Goal: Task Accomplishment & Management: Complete application form

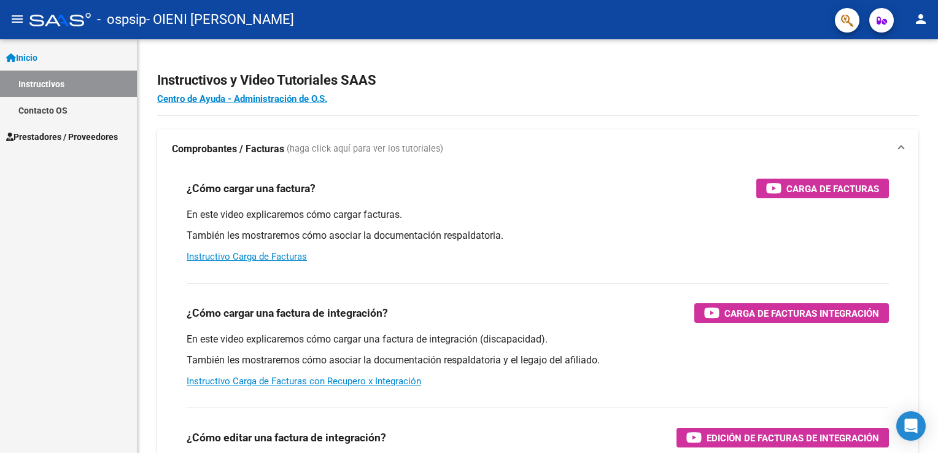
click at [33, 131] on span "Prestadores / Proveedores" at bounding box center [62, 137] width 112 height 14
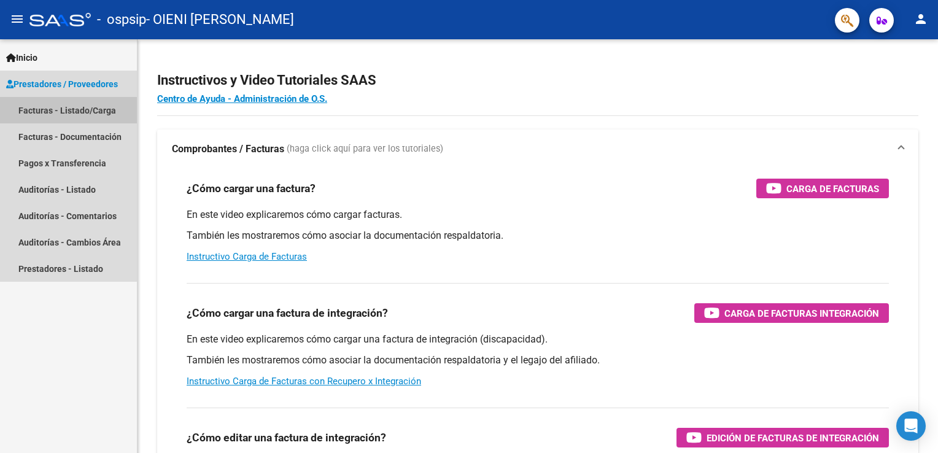
click at [76, 111] on link "Facturas - Listado/Carga" at bounding box center [68, 110] width 137 height 26
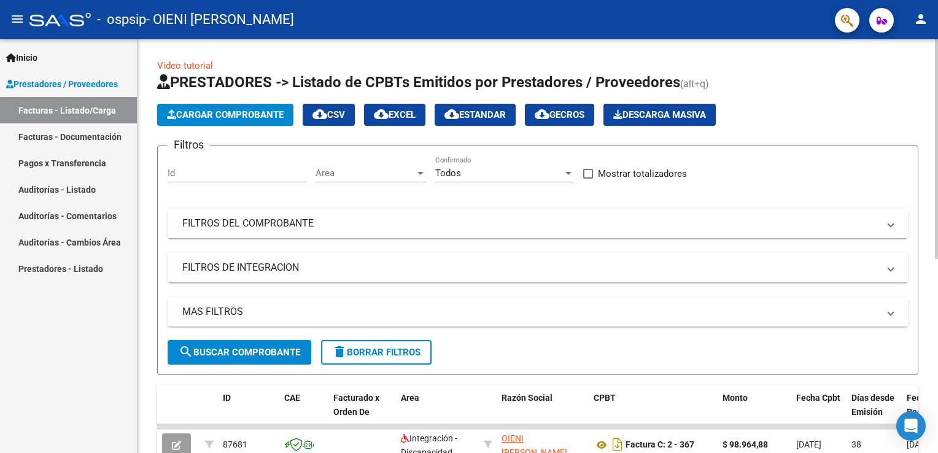
click at [209, 112] on span "Cargar Comprobante" at bounding box center [225, 114] width 117 height 11
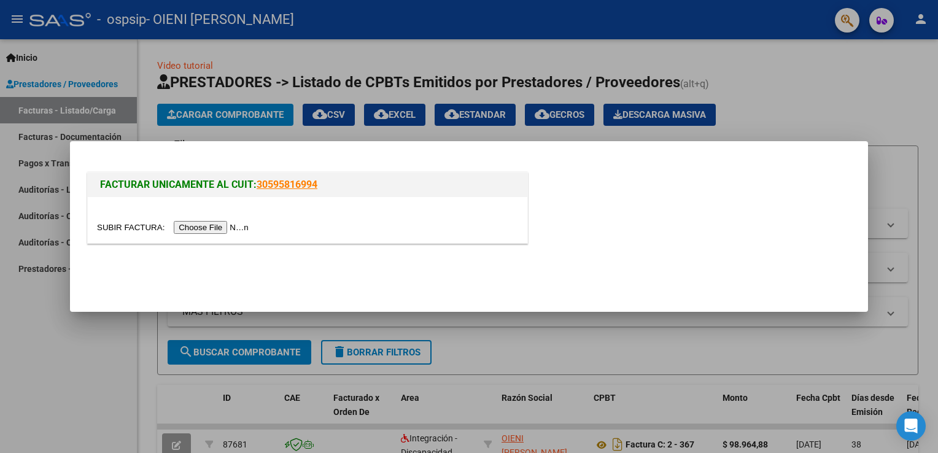
click at [209, 222] on input "file" at bounding box center [174, 227] width 155 height 13
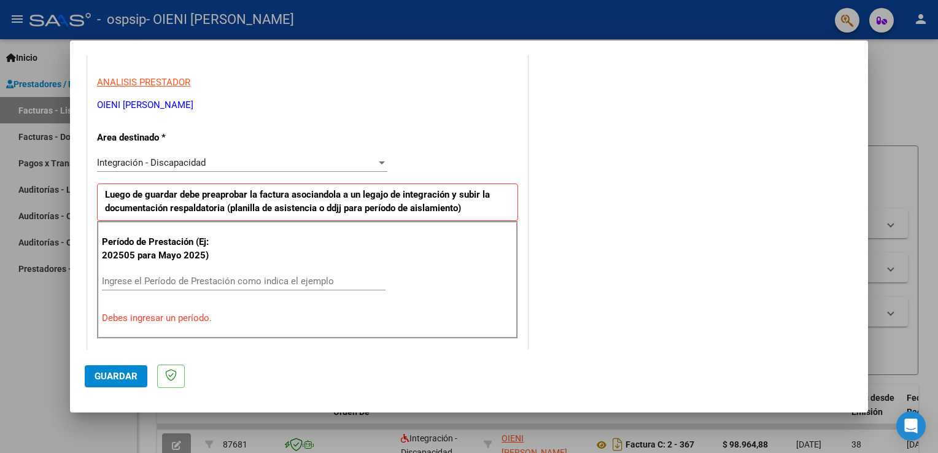
scroll to position [202, 0]
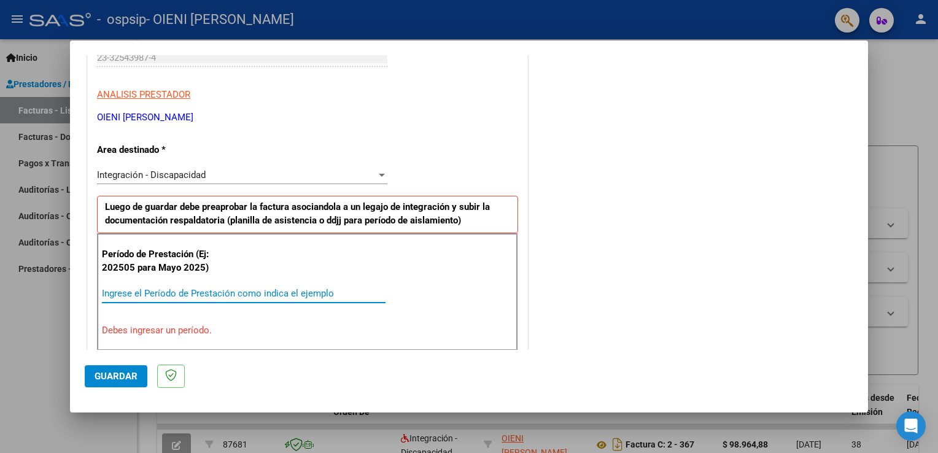
click at [193, 291] on input "Ingrese el Período de Prestación como indica el ejemplo" at bounding box center [244, 293] width 284 height 11
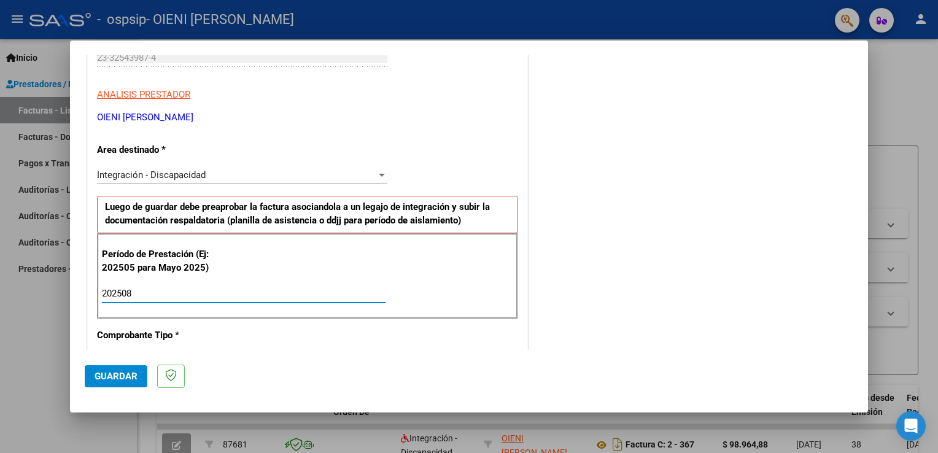
type input "202508"
click at [230, 362] on mat-dialog-actions "Guardar" at bounding box center [469, 374] width 769 height 49
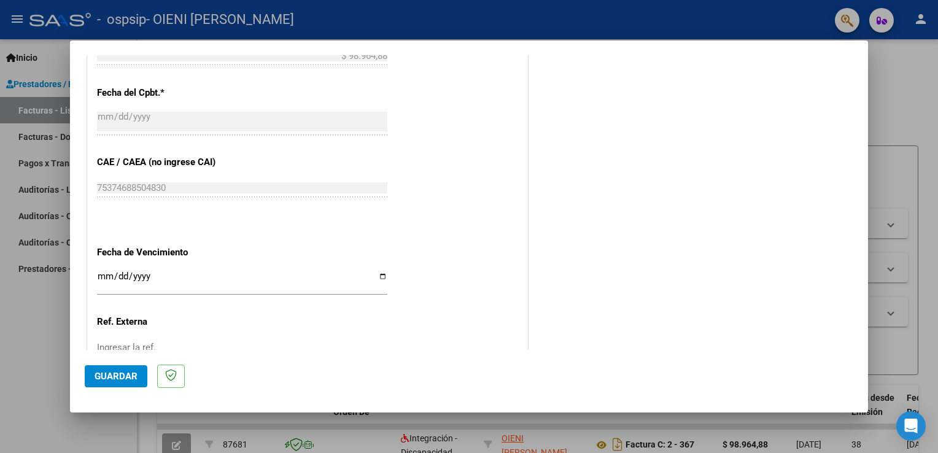
scroll to position [755, 0]
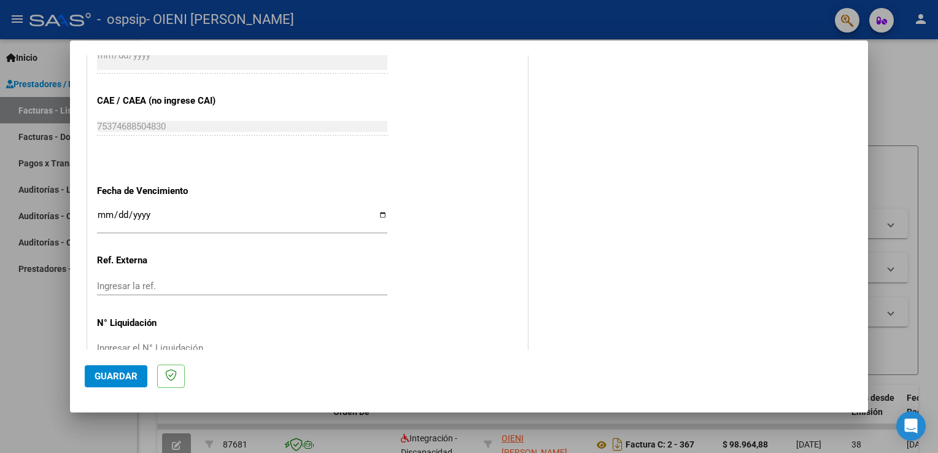
click at [381, 213] on input "Ingresar la fecha" at bounding box center [242, 220] width 290 height 20
type input "[DATE]"
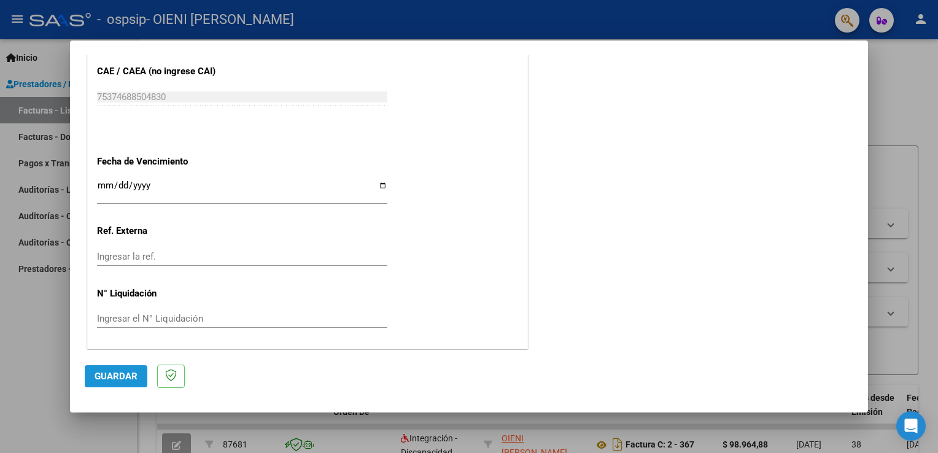
click at [125, 377] on span "Guardar" at bounding box center [116, 376] width 43 height 11
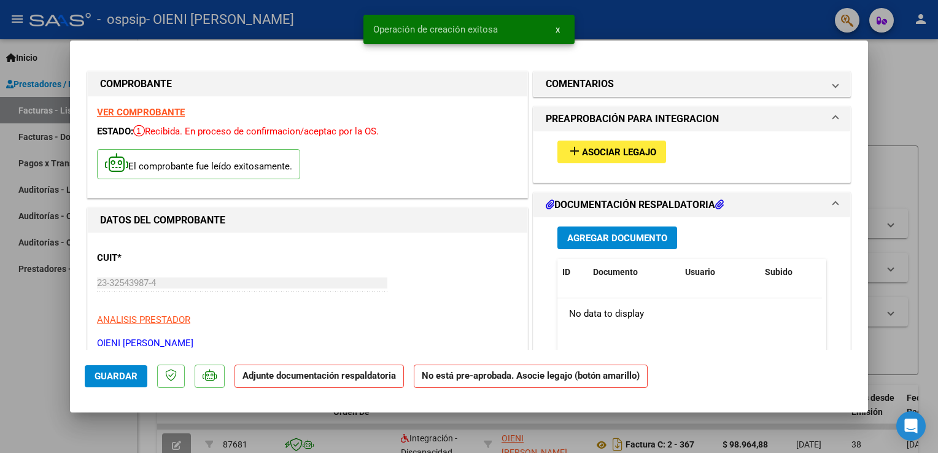
click at [615, 154] on span "Asociar Legajo" at bounding box center [619, 152] width 74 height 11
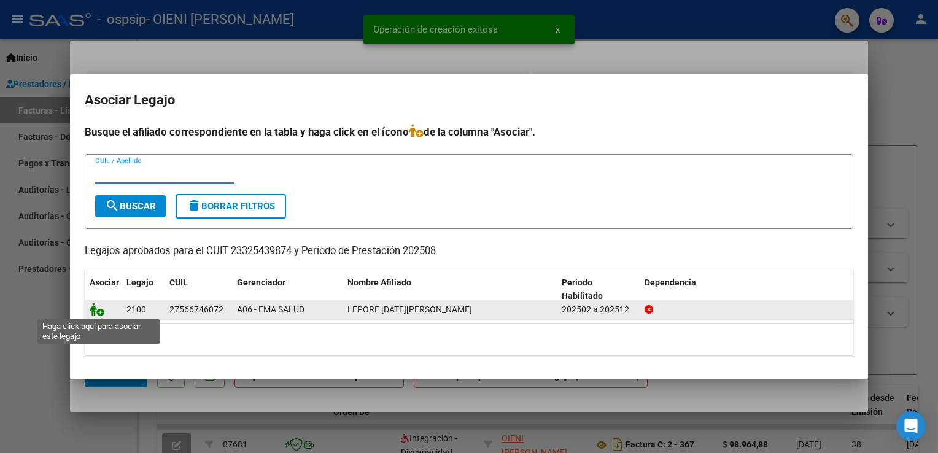
click at [101, 313] on icon at bounding box center [97, 310] width 15 height 14
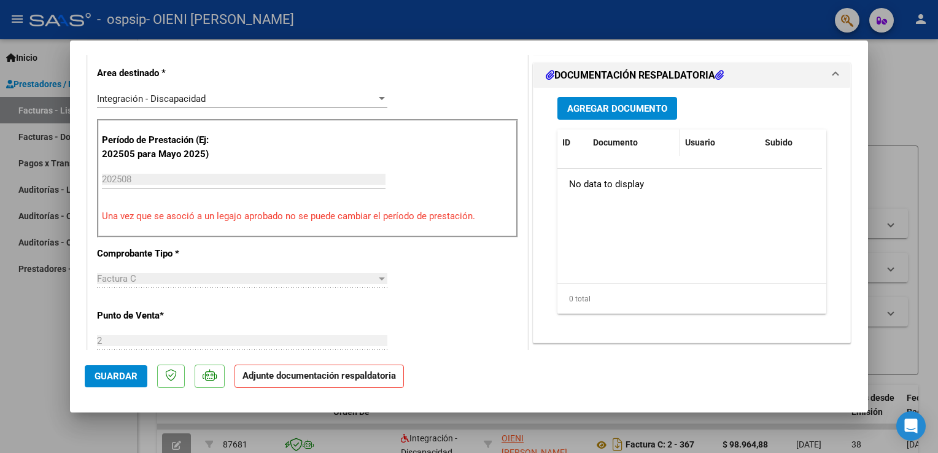
scroll to position [307, 0]
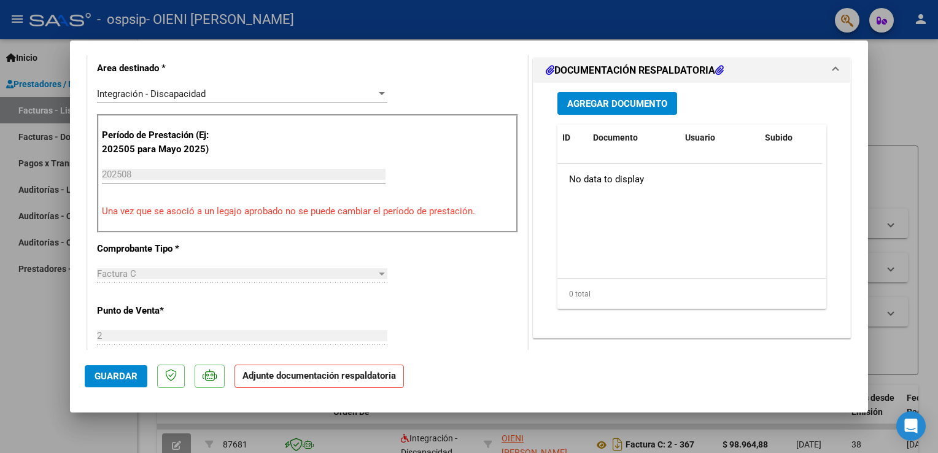
click at [614, 103] on span "Agregar Documento" at bounding box center [617, 103] width 100 height 11
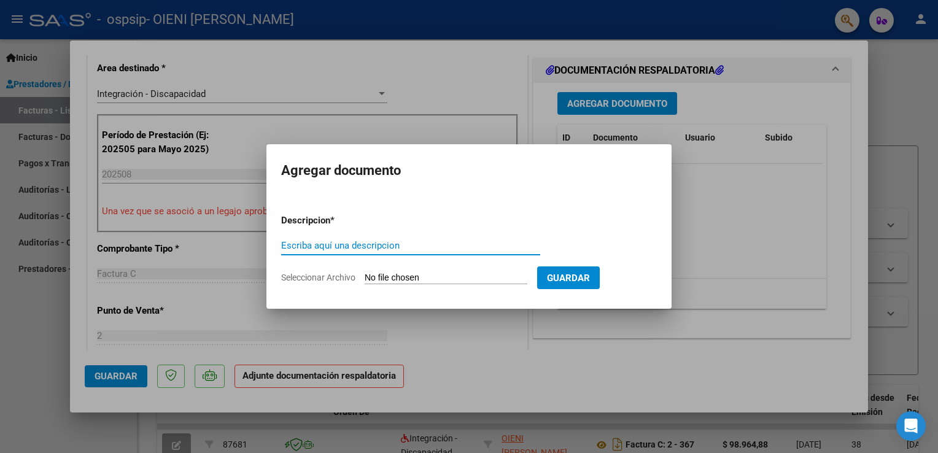
click at [386, 242] on input "Escriba aquí una descripcion" at bounding box center [410, 245] width 259 height 11
click at [395, 247] on input "Escriba aquí una descripcion" at bounding box center [410, 245] width 259 height 11
type input "FACTURA"
click at [444, 271] on form "Descripcion * FACTURA Escriba aquí una descripcion Seleccionar Archivo Guardar" at bounding box center [469, 249] width 376 height 90
click at [425, 272] on app-file-uploader "Seleccionar Archivo" at bounding box center [409, 277] width 256 height 11
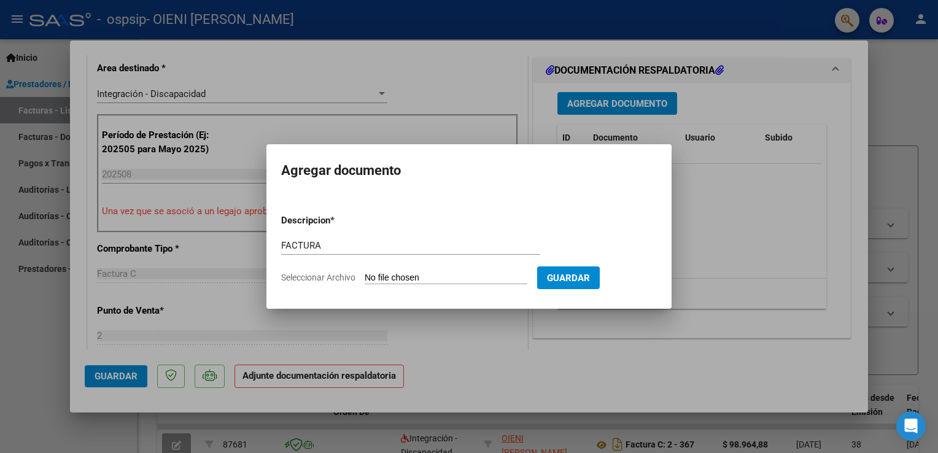
click at [331, 274] on span "Seleccionar Archivo" at bounding box center [318, 278] width 74 height 10
click at [365, 274] on input "Seleccionar Archivo" at bounding box center [446, 279] width 163 height 12
type input "C:\fakepath\[DATE][PERSON_NAME].pdf"
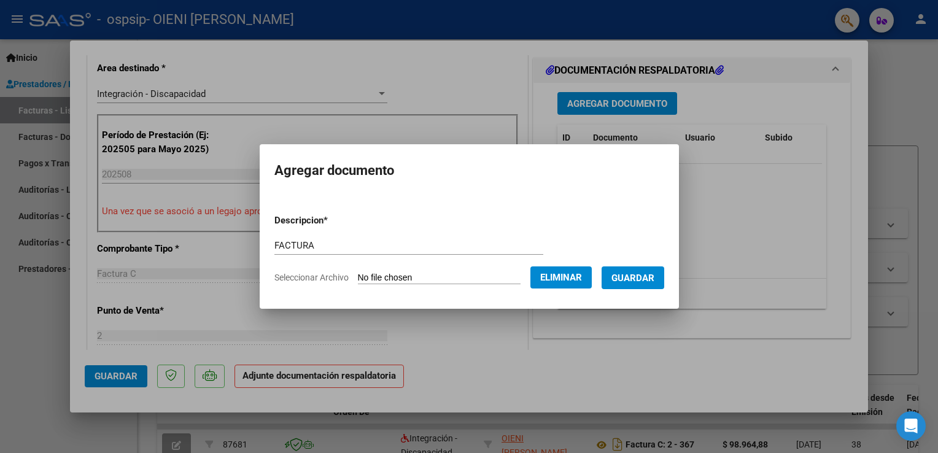
click at [654, 283] on span "Guardar" at bounding box center [633, 278] width 43 height 11
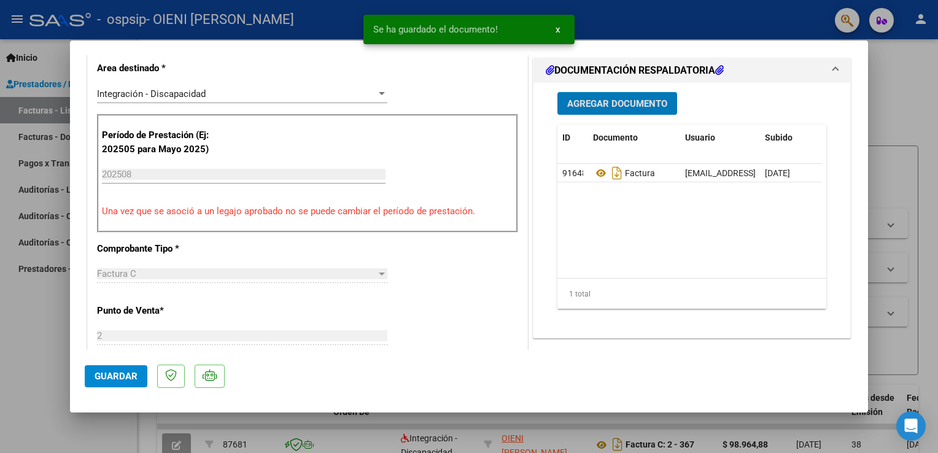
click at [607, 104] on span "Agregar Documento" at bounding box center [617, 103] width 100 height 11
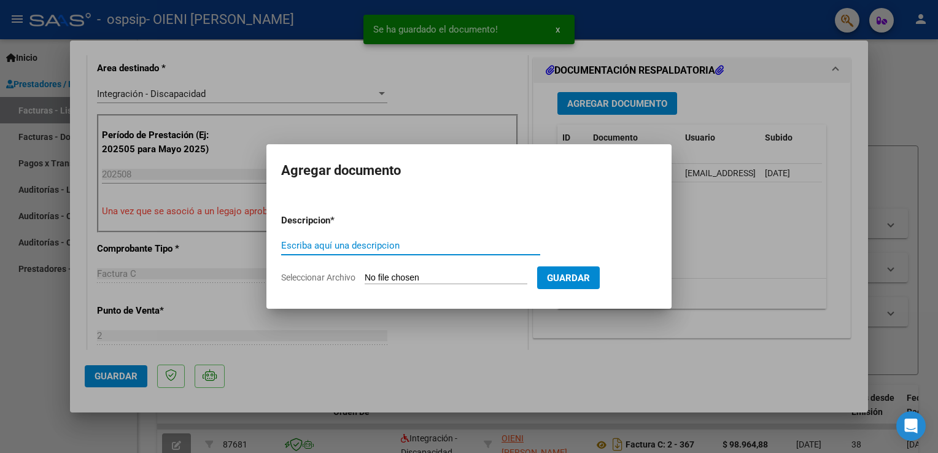
click at [368, 251] on input "Escriba aquí una descripcion" at bounding box center [410, 245] width 259 height 11
click at [371, 246] on input "Escriba aquí una descripcion" at bounding box center [410, 245] width 259 height 11
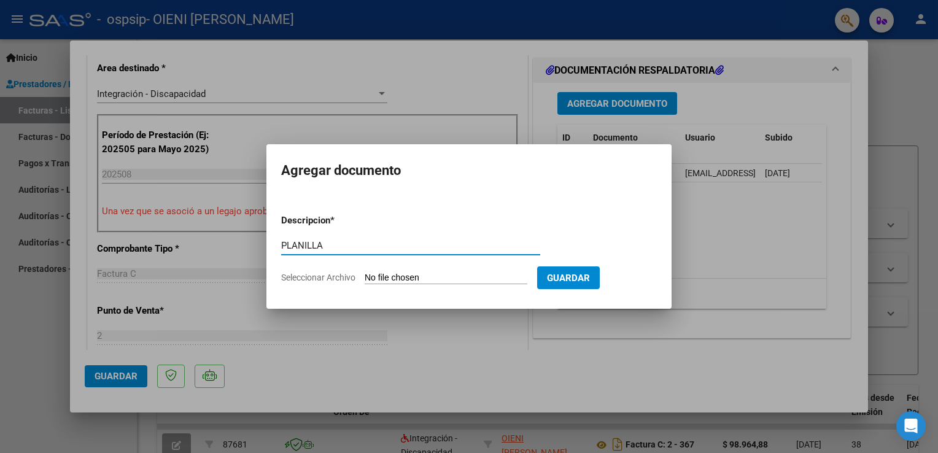
type input "PLANILLA"
click at [376, 278] on input "Seleccionar Archivo" at bounding box center [446, 279] width 163 height 12
type input "C:\fakepath\[DATE][PERSON_NAME] PLANILLA AGOSTO.pdf"
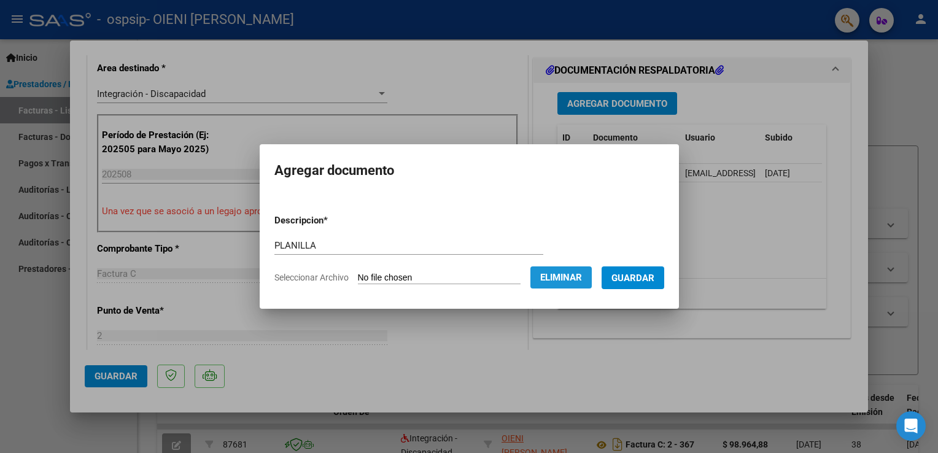
click at [582, 279] on span "Eliminar" at bounding box center [561, 277] width 42 height 11
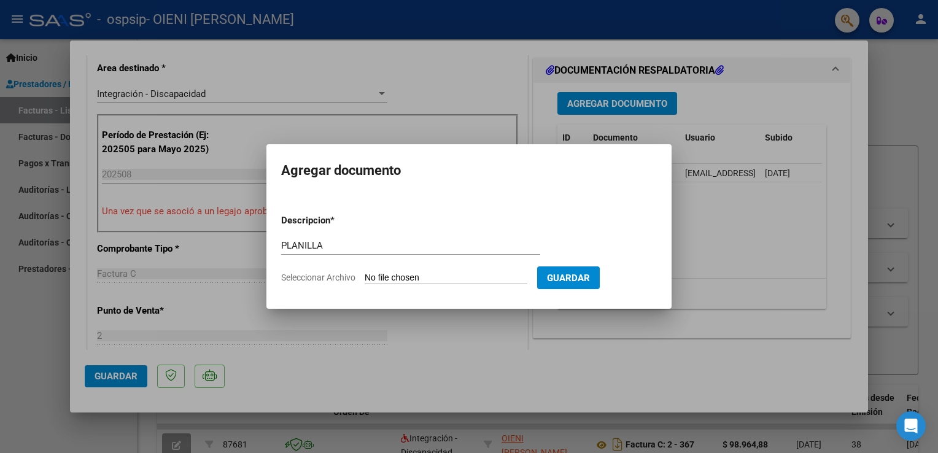
click at [336, 246] on input "PLANILLA" at bounding box center [410, 245] width 259 height 11
type input "P"
type input "CUD"
click at [413, 269] on form "Descripcion * CUD Escriba aquí una descripcion Seleccionar Archivo Guardar" at bounding box center [469, 249] width 376 height 90
click at [407, 275] on input "Seleccionar Archivo" at bounding box center [446, 279] width 163 height 12
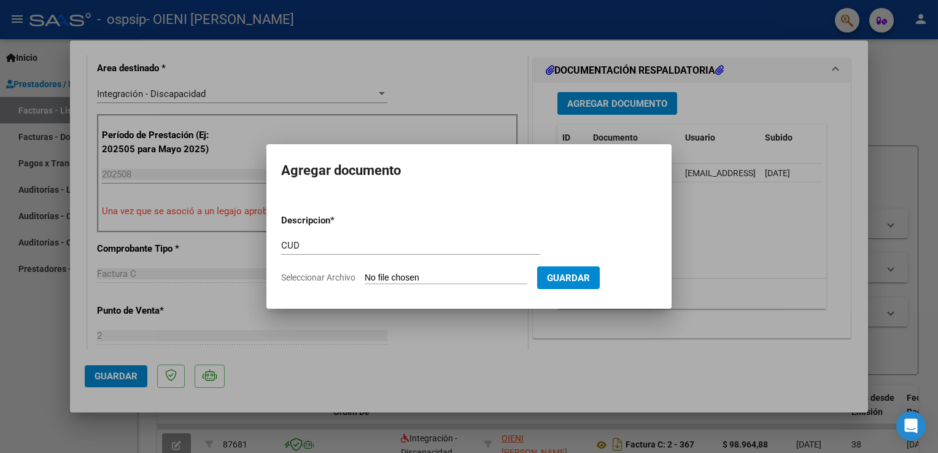
type input "C:\fakepath\CUD [DATE].pdf"
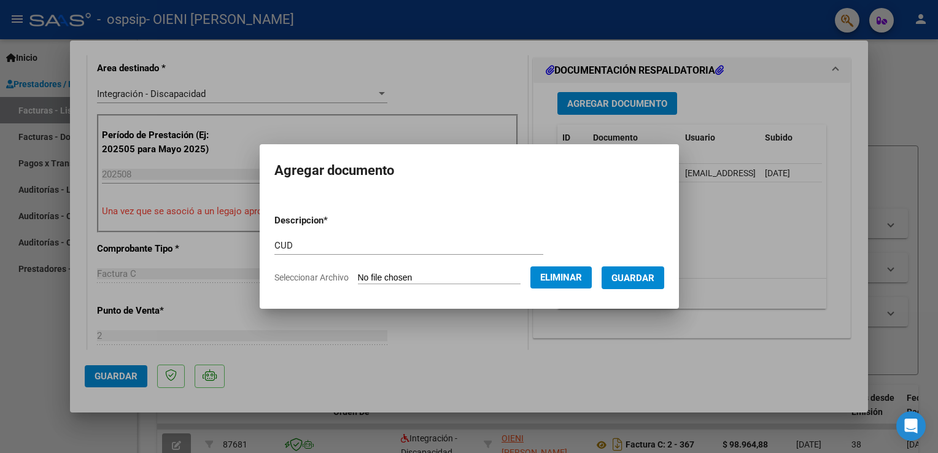
click at [643, 276] on span "Guardar" at bounding box center [633, 278] width 43 height 11
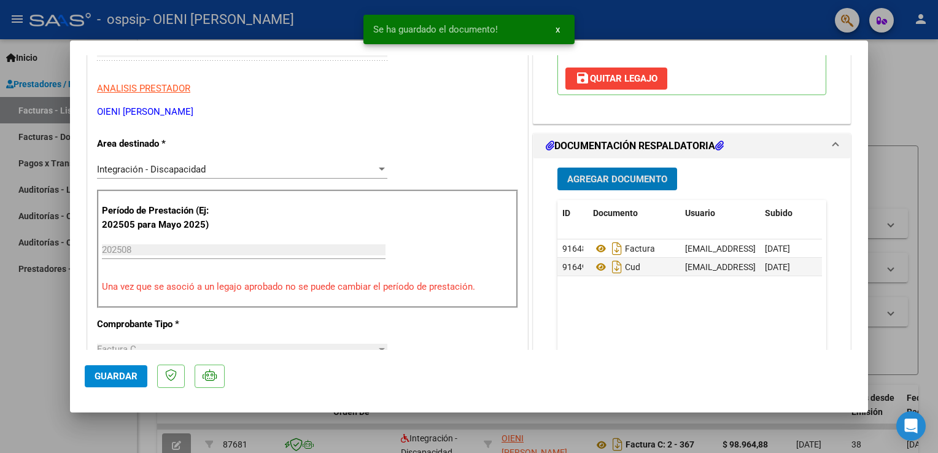
scroll to position [184, 0]
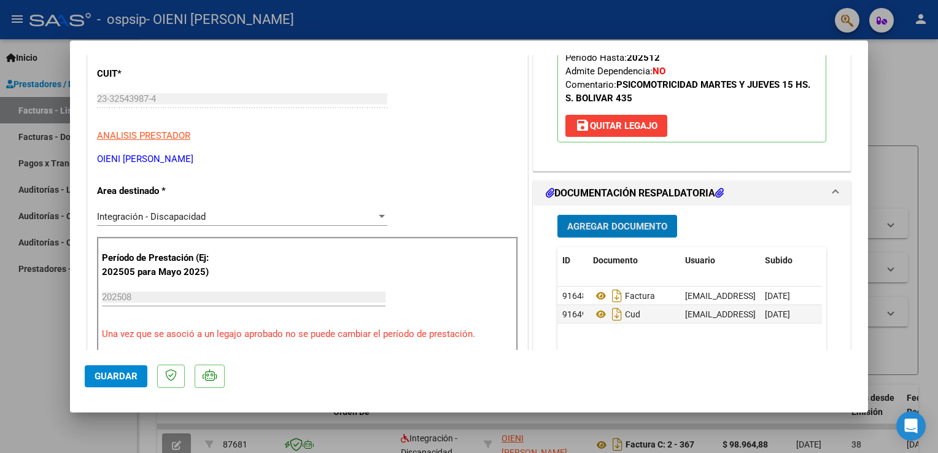
click at [619, 220] on span "Agregar Documento" at bounding box center [617, 225] width 100 height 11
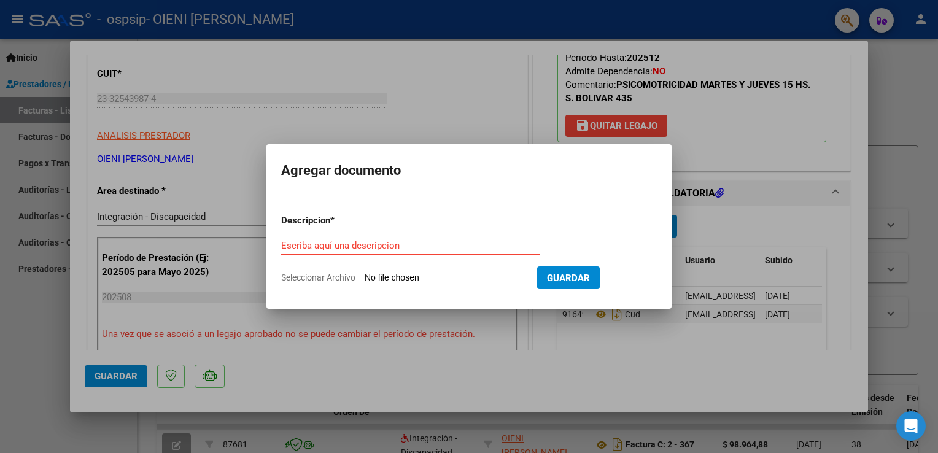
drag, startPoint x: 465, startPoint y: 236, endPoint x: 462, endPoint y: 247, distance: 11.5
click at [464, 243] on div "Escriba aquí una descripcion" at bounding box center [410, 245] width 259 height 18
type input "PLANILLA"
click at [475, 279] on input "Seleccionar Archivo" at bounding box center [446, 279] width 163 height 12
type input "C:\fakepath\[DATE][PERSON_NAME] PLANILLA AGOSTO.pdf"
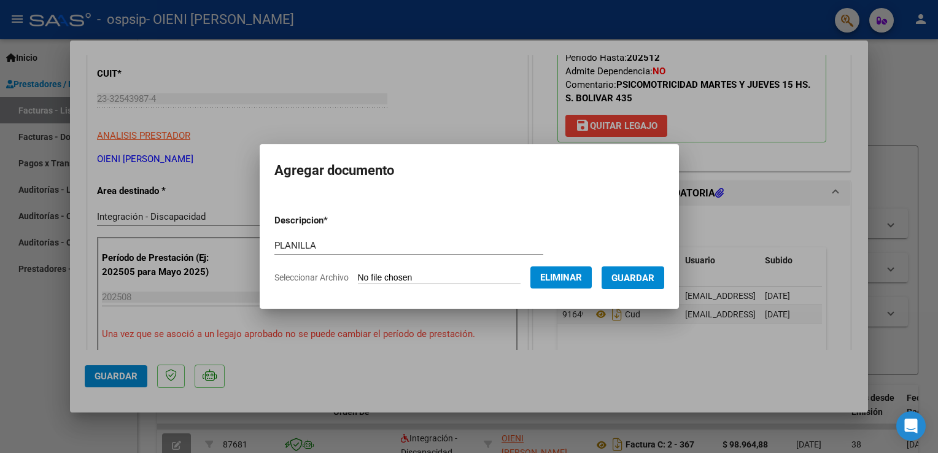
click at [649, 282] on span "Guardar" at bounding box center [633, 278] width 43 height 11
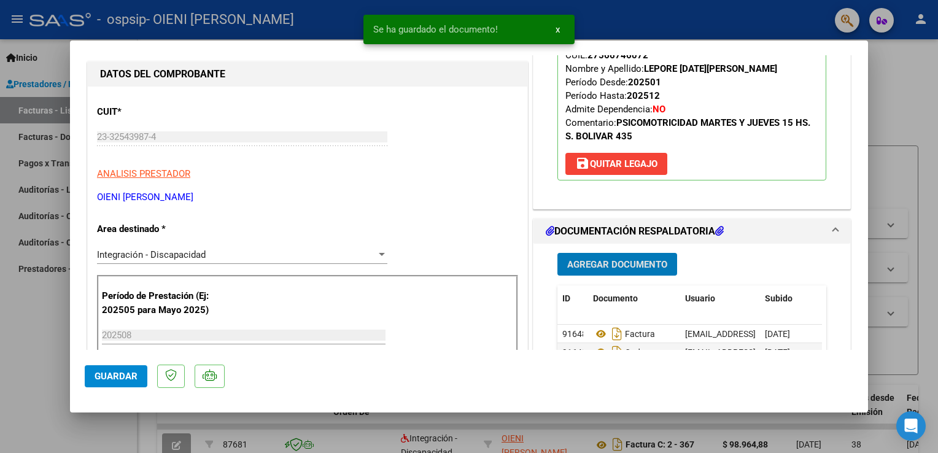
scroll to position [123, 0]
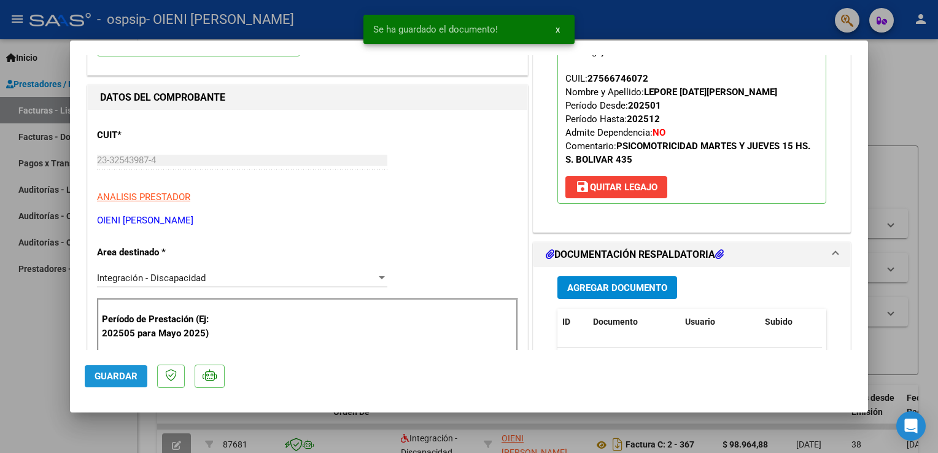
click at [118, 378] on span "Guardar" at bounding box center [116, 376] width 43 height 11
